Goal: Transaction & Acquisition: Purchase product/service

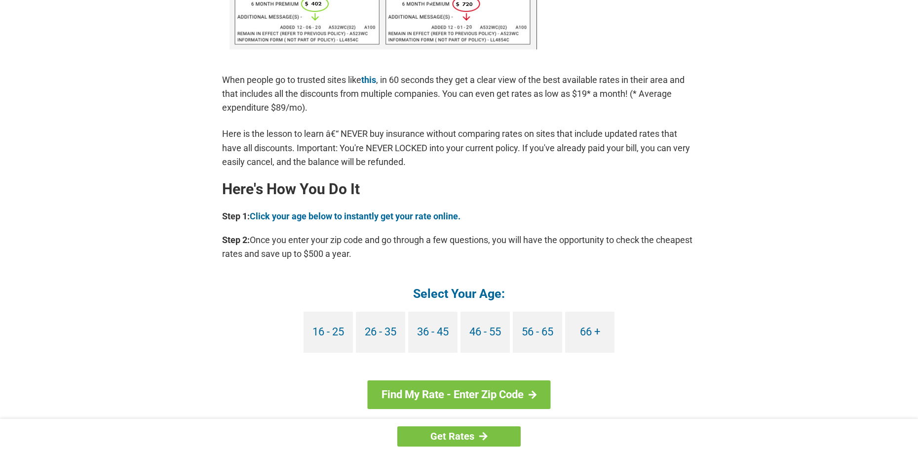
scroll to position [740, 0]
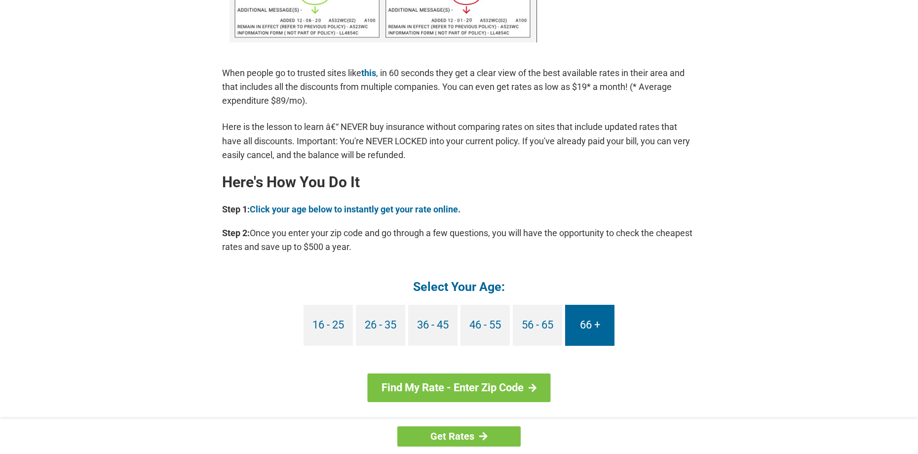
click at [583, 326] on link "66 +" at bounding box center [589, 324] width 49 height 41
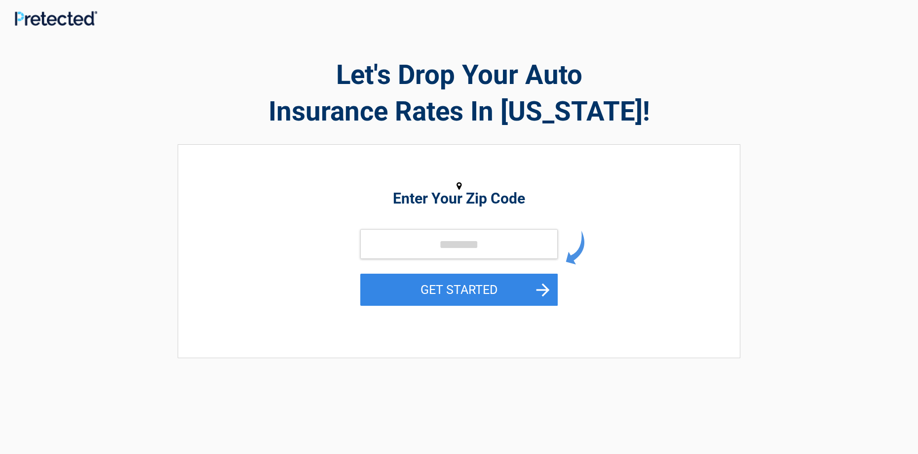
click at [512, 387] on div "**********" at bounding box center [458, 262] width 577 height 471
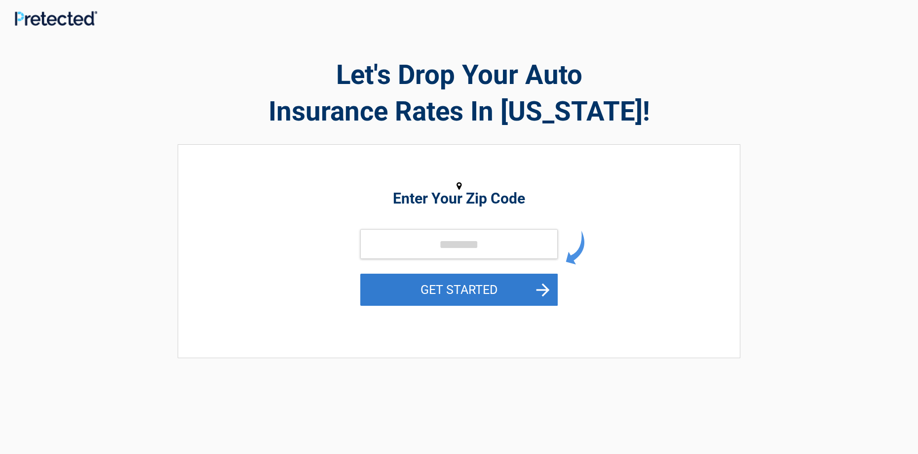
click at [487, 290] on button "GET STARTED" at bounding box center [458, 289] width 197 height 32
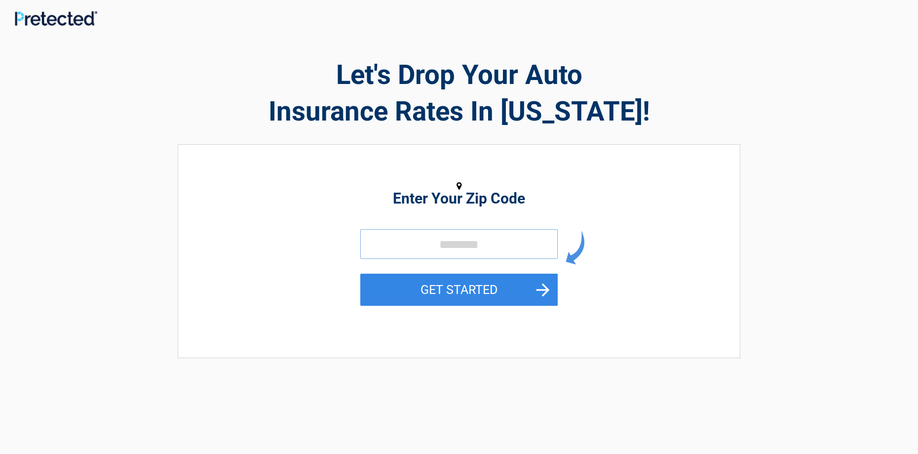
click at [478, 239] on input "tel" at bounding box center [458, 244] width 197 height 30
click at [452, 252] on input "tel" at bounding box center [458, 244] width 197 height 30
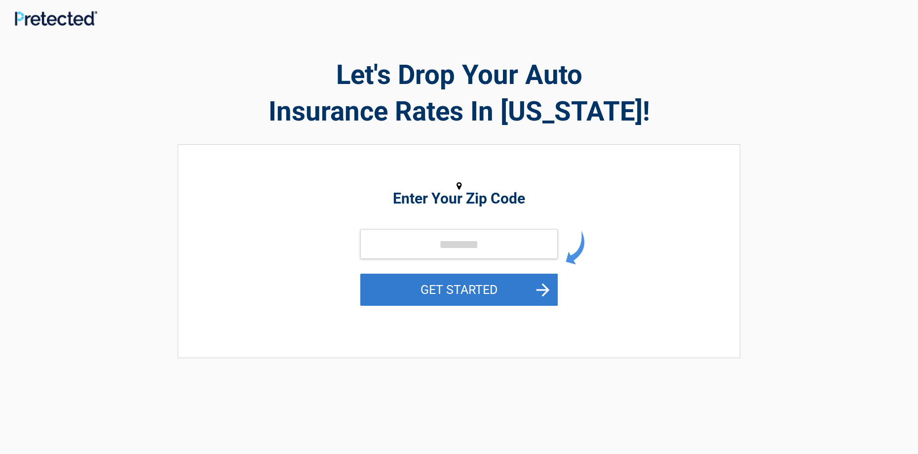
click at [544, 288] on button "GET STARTED" at bounding box center [458, 289] width 197 height 32
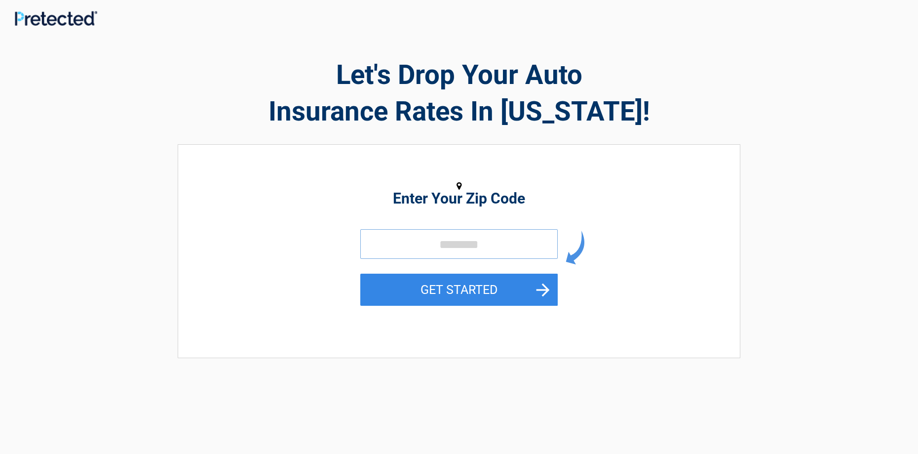
click at [468, 252] on input "tel" at bounding box center [458, 244] width 197 height 30
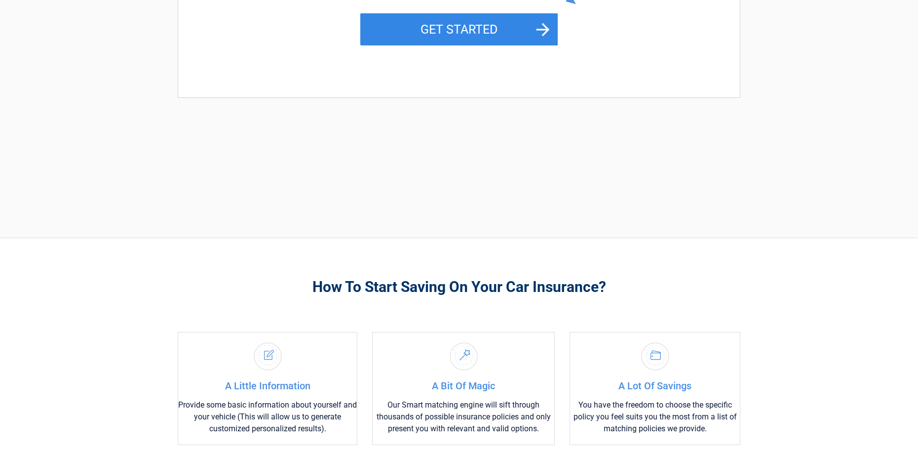
scroll to position [247, 0]
